Goal: Information Seeking & Learning: Find specific fact

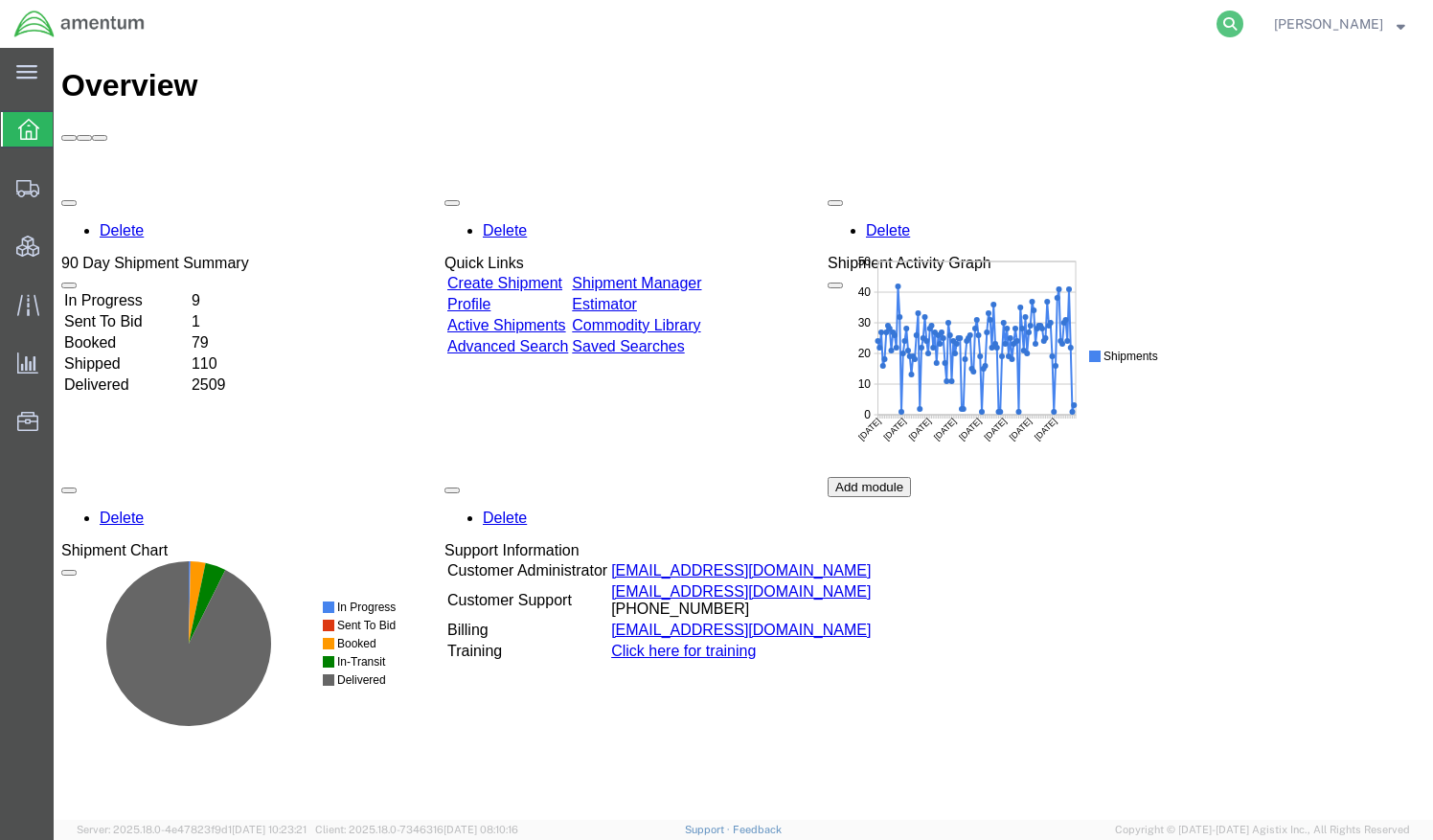
click at [1244, 22] on icon at bounding box center [1231, 24] width 27 height 27
paste input "AFME-25217-2188"
click at [1019, 31] on input "AFME-25217-2188" at bounding box center [925, 23] width 582 height 46
drag, startPoint x: 1019, startPoint y: 31, endPoint x: 642, endPoint y: 31, distance: 377.0
click at [642, 31] on div "AFME-25217-2188" at bounding box center [702, 23] width 1087 height 47
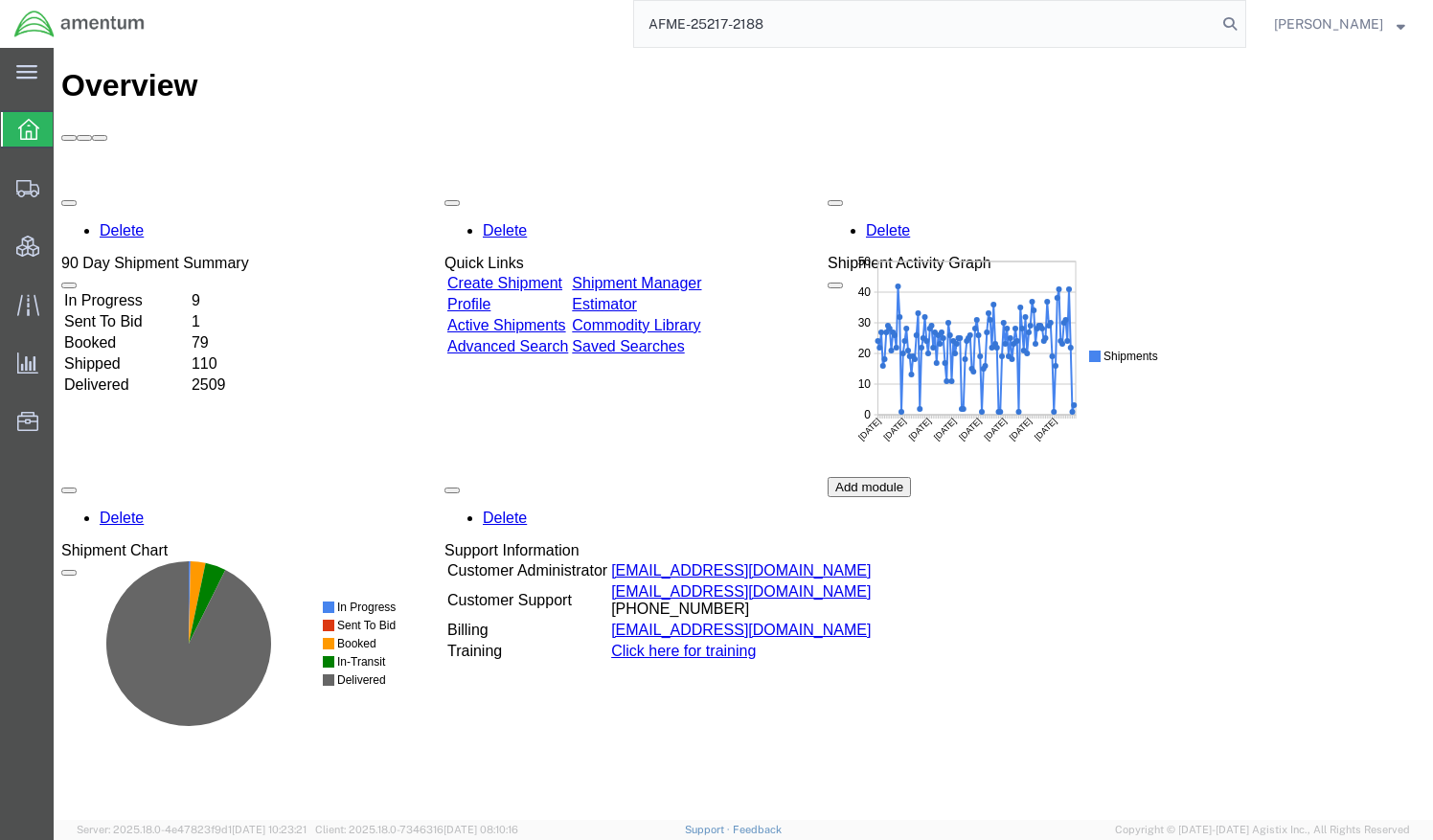
paste input "SC-25225-0001"
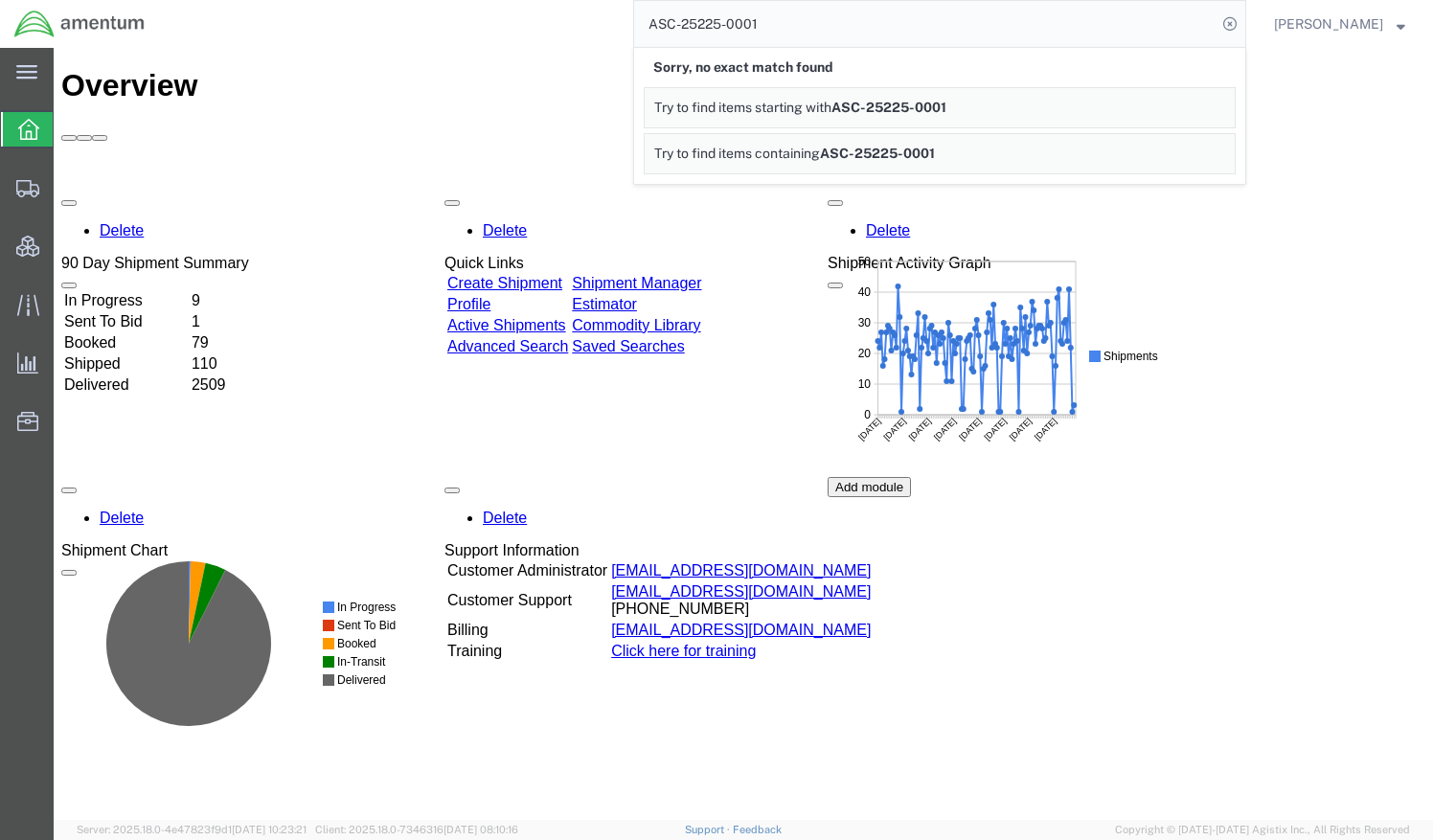
click at [807, 28] on input "ASC-25225-0001" at bounding box center [925, 23] width 582 height 46
type input "ASC-25220-0001"
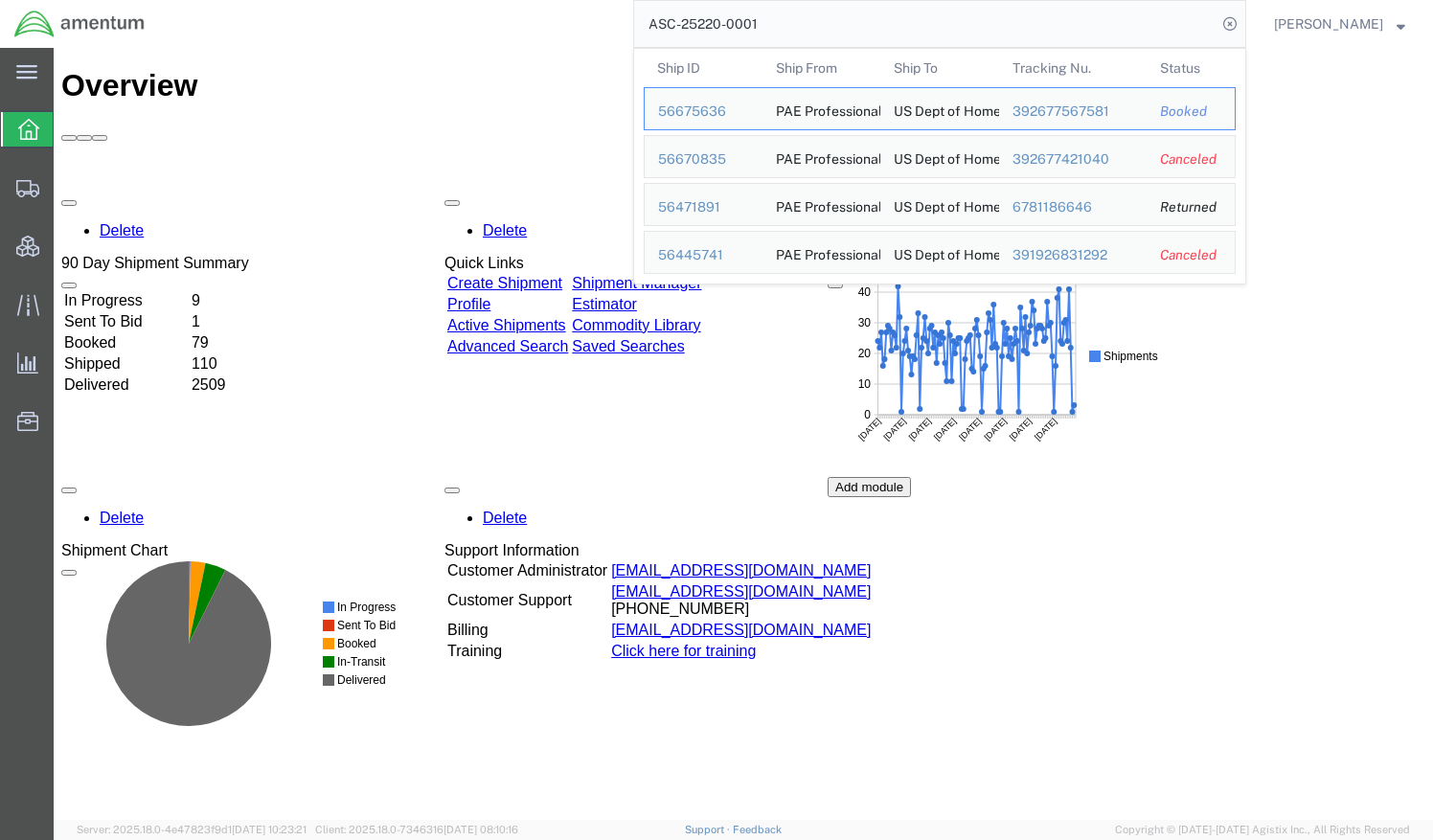
drag, startPoint x: 823, startPoint y: 19, endPoint x: 629, endPoint y: 27, distance: 194.2
click at [629, 27] on div "ASC-25220-0001 Ship ID Ship From Ship To Tracking Nu. Status Ship ID 56675636 S…" at bounding box center [702, 23] width 1087 height 47
